Goal: Task Accomplishment & Management: Manage account settings

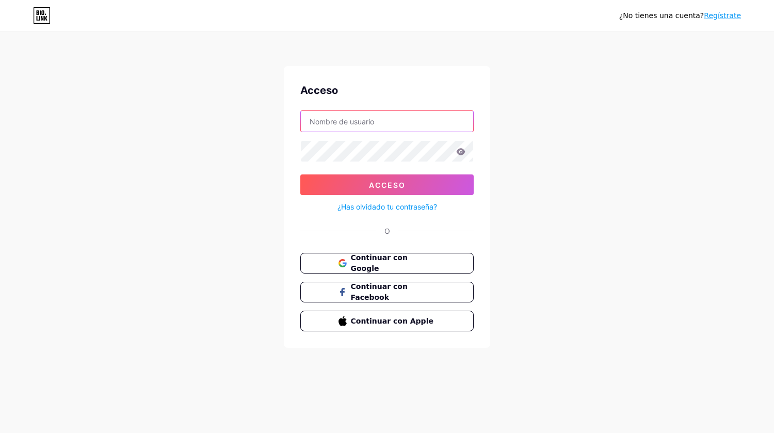
type input "henrry.hpnp@gmail.com"
click at [460, 151] on icon at bounding box center [460, 151] width 9 height 7
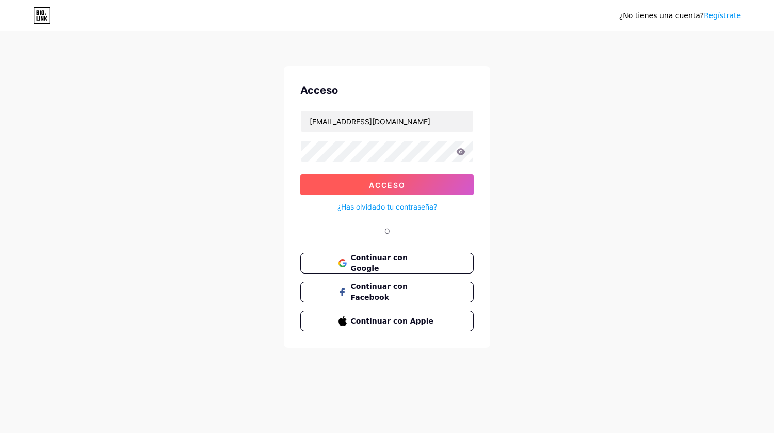
click at [401, 185] on font "Acceso" at bounding box center [387, 185] width 37 height 9
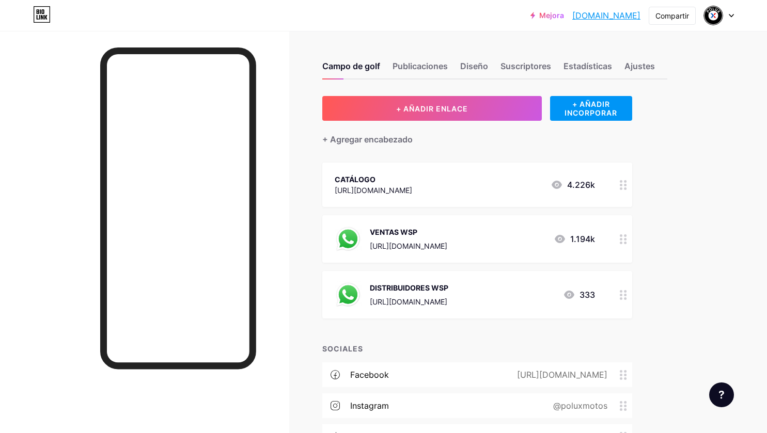
click at [383, 231] on font "VENTAS WSP" at bounding box center [393, 232] width 47 height 9
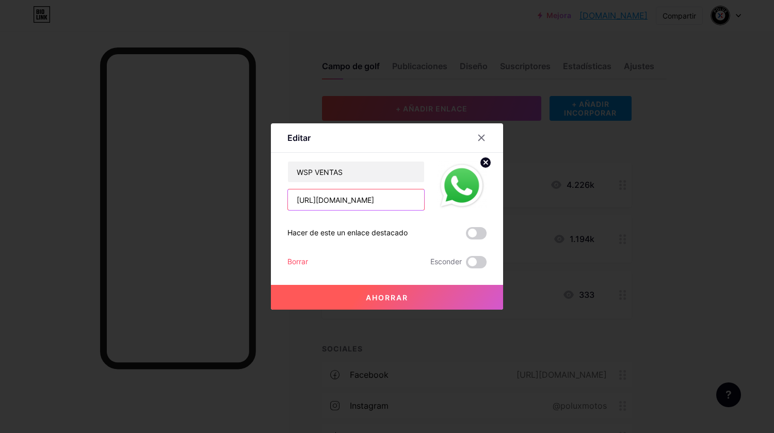
drag, startPoint x: 396, startPoint y: 199, endPoint x: 291, endPoint y: 200, distance: 105.3
click at [291, 200] on input "https://w.app/ventaspolux" at bounding box center [356, 199] width 136 height 21
click at [400, 199] on input "https://w.app/ventaspolux" at bounding box center [356, 199] width 136 height 21
drag, startPoint x: 394, startPoint y: 198, endPoint x: 287, endPoint y: 198, distance: 107.4
click at [287, 198] on div "Editar Contenido YouTube Reproduce videos de YouTube sin salir de tu página. AG…" at bounding box center [387, 216] width 232 height 186
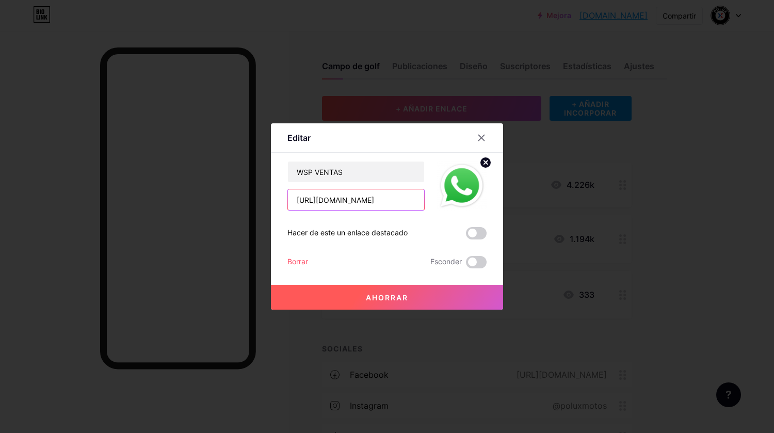
paste input "a.link/yc5jfo"
type input "[URL][DOMAIN_NAME]"
click at [392, 297] on font "Ahorrar" at bounding box center [387, 297] width 42 height 9
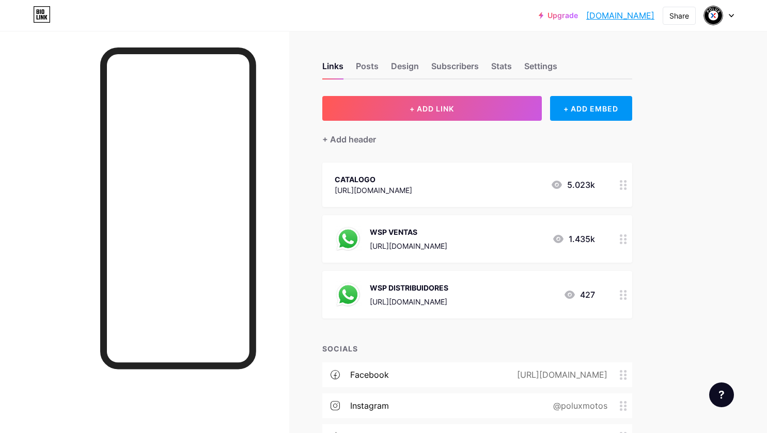
click at [423, 291] on div "WSP DISTRIBUIDORES" at bounding box center [409, 287] width 78 height 11
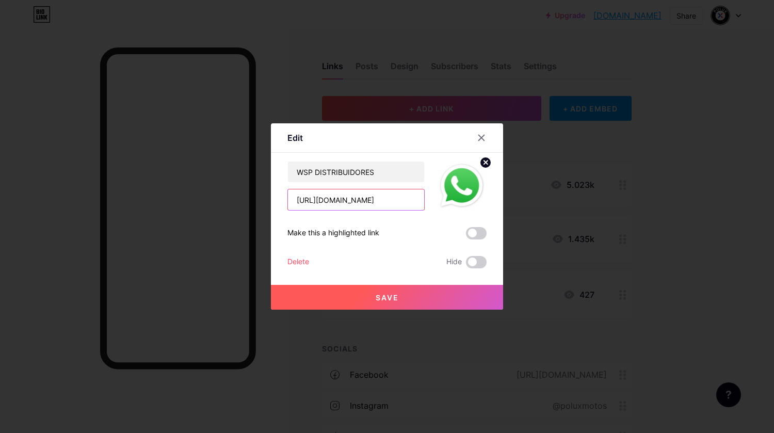
drag, startPoint x: 414, startPoint y: 200, endPoint x: 292, endPoint y: 201, distance: 121.8
click at [292, 201] on input "[URL][DOMAIN_NAME]" at bounding box center [356, 199] width 136 height 21
paste input "[DOMAIN_NAME]/fj7ovk"
type input "[URL][DOMAIN_NAME]"
click at [389, 301] on span "Save" at bounding box center [387, 297] width 23 height 9
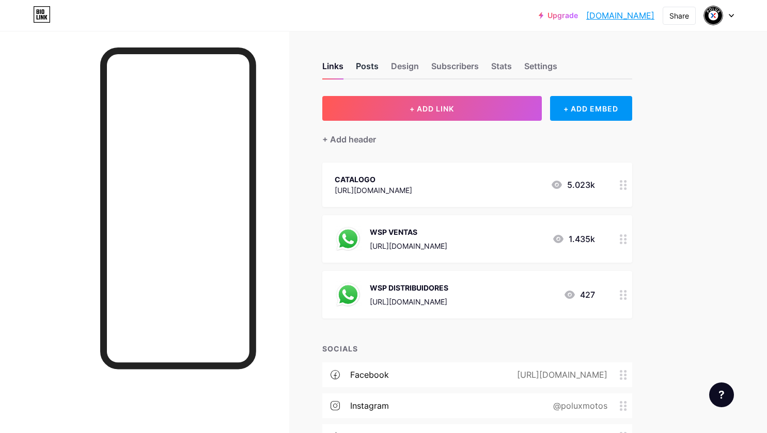
click at [369, 67] on div "Posts" at bounding box center [367, 69] width 23 height 19
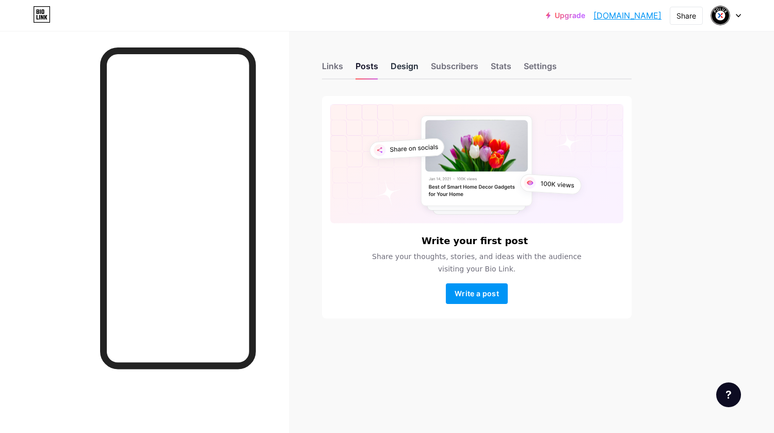
click at [409, 67] on div "Design" at bounding box center [405, 69] width 28 height 19
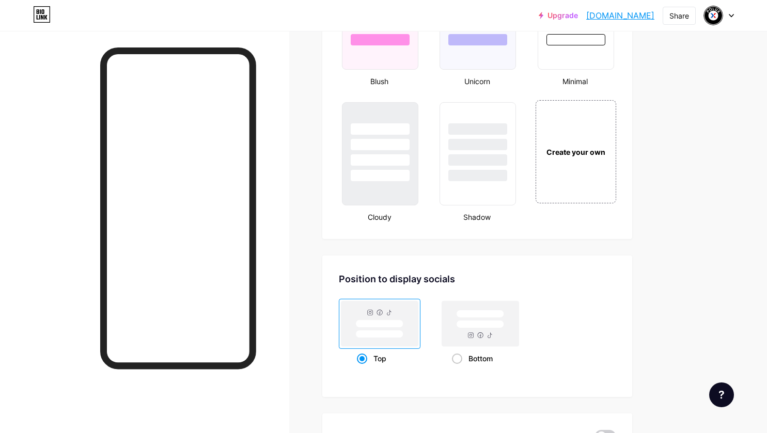
scroll to position [1136, 0]
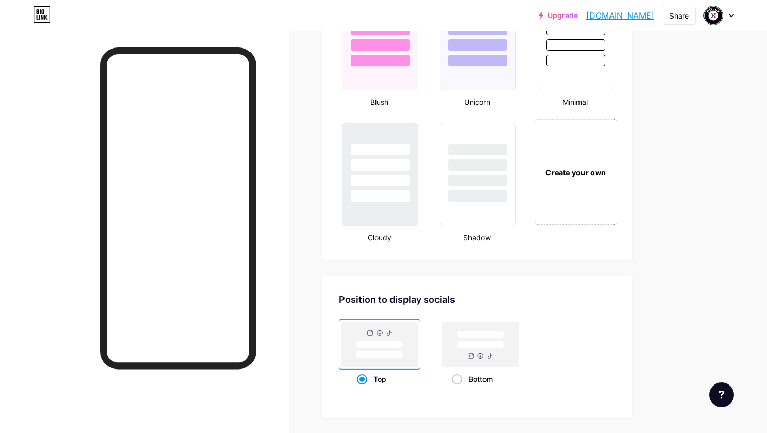
click at [573, 173] on div "Create your own" at bounding box center [574, 172] width 77 height 11
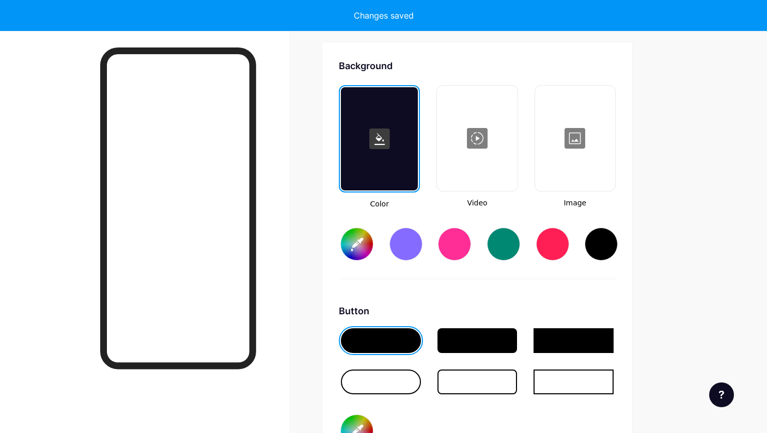
type input "#ffffff"
type input "#000000"
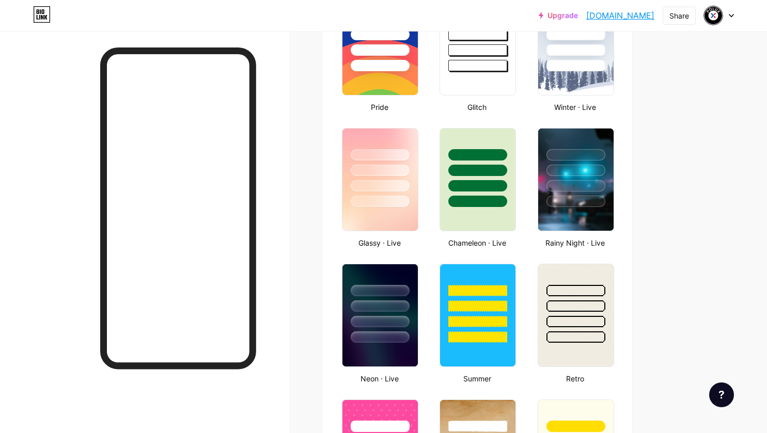
scroll to position [465, 0]
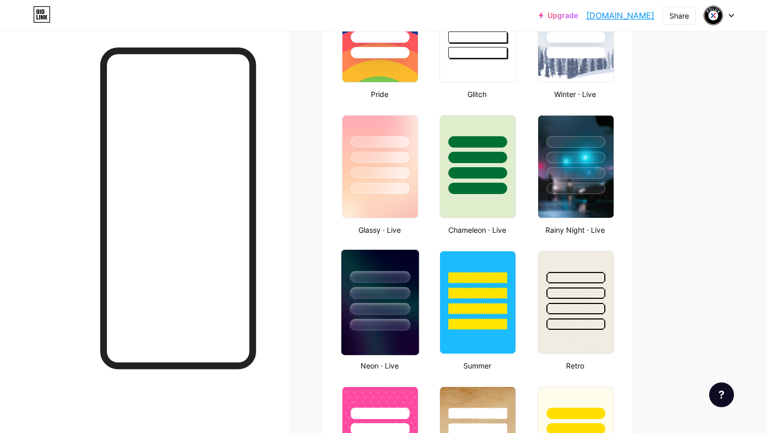
click at [363, 265] on div at bounding box center [379, 290] width 77 height 81
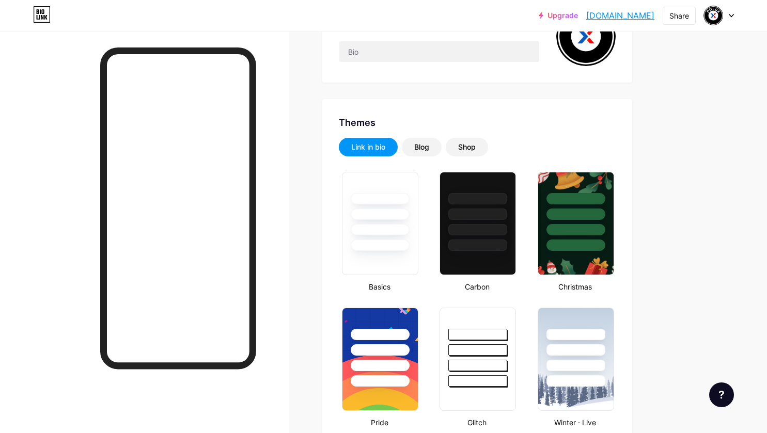
scroll to position [0, 0]
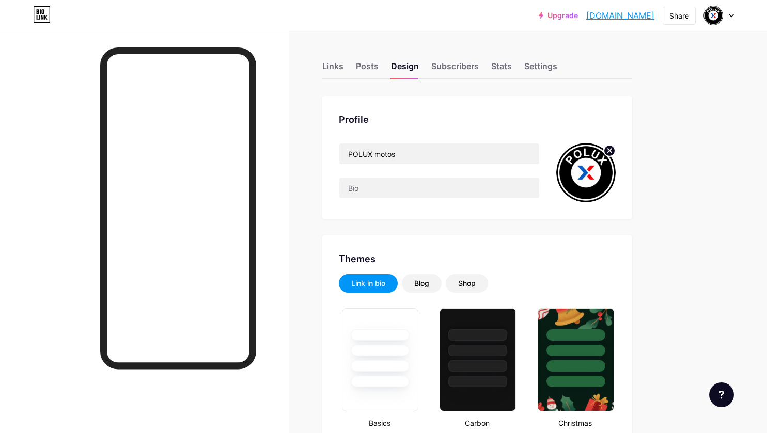
click at [730, 16] on icon at bounding box center [731, 15] width 4 height 3
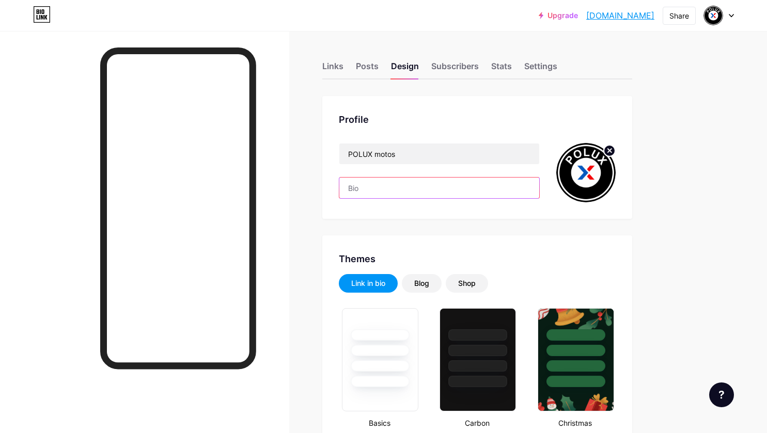
click at [366, 189] on input "text" at bounding box center [439, 188] width 200 height 21
paste input "LosArcesB10"
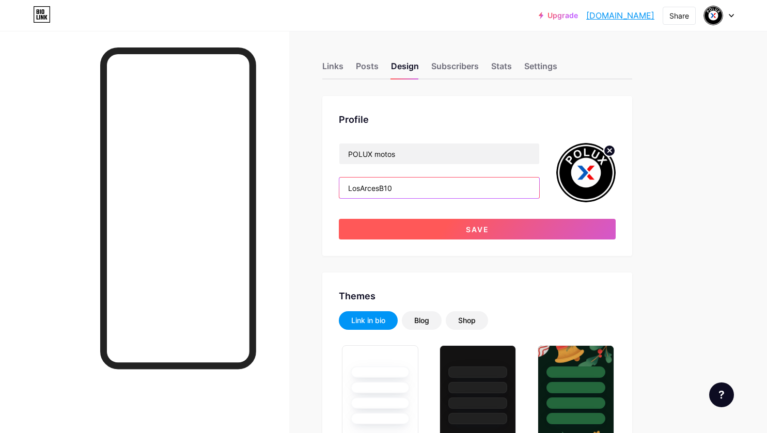
type input "LosArcesB10"
click at [482, 226] on span "Save" at bounding box center [477, 229] width 23 height 9
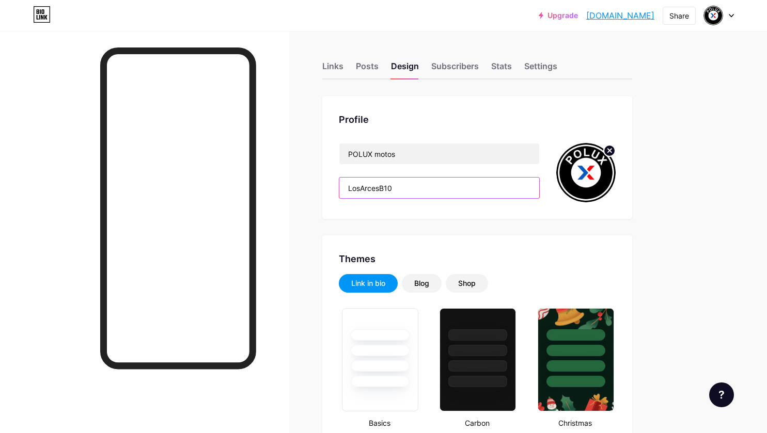
drag, startPoint x: 406, startPoint y: 188, endPoint x: 331, endPoint y: 188, distance: 74.9
click at [331, 188] on div "Profile POLUX motos LosArcesB10" at bounding box center [477, 157] width 310 height 123
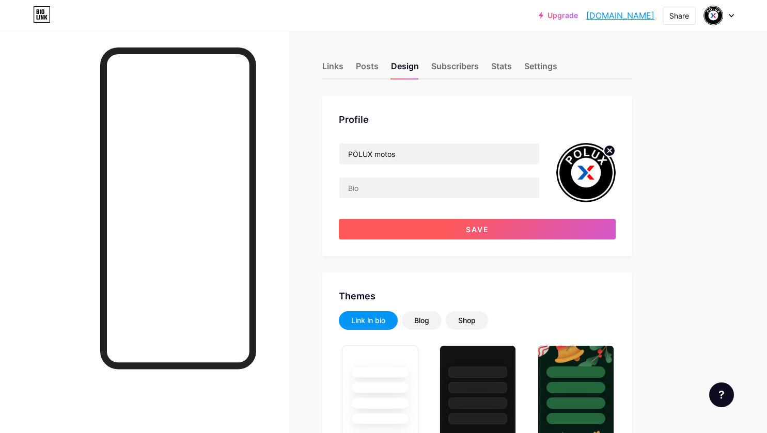
click at [446, 231] on button "Save" at bounding box center [477, 229] width 277 height 21
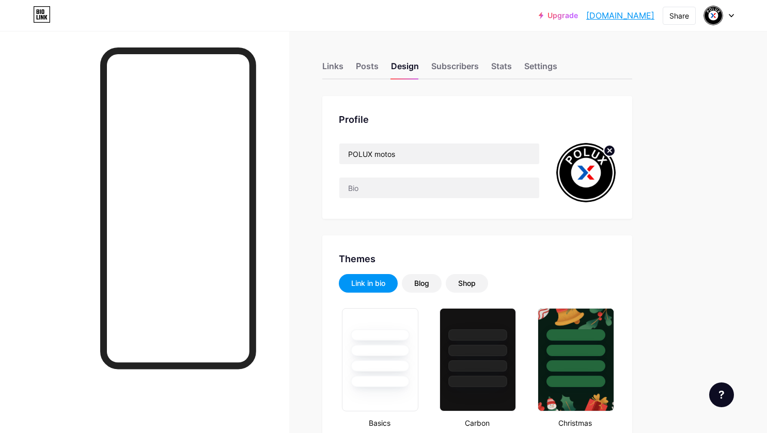
drag, startPoint x: 657, startPoint y: 13, endPoint x: 580, endPoint y: 15, distance: 76.9
click at [580, 15] on div "Upgrade [DOMAIN_NAME].... [DOMAIN_NAME] Share Switch accounts POLUX motos [DOMA…" at bounding box center [635, 15] width 195 height 19
copy link "[DOMAIN_NAME]"
click at [730, 17] on icon at bounding box center [730, 16] width 5 height 4
